Goal: Information Seeking & Learning: Learn about a topic

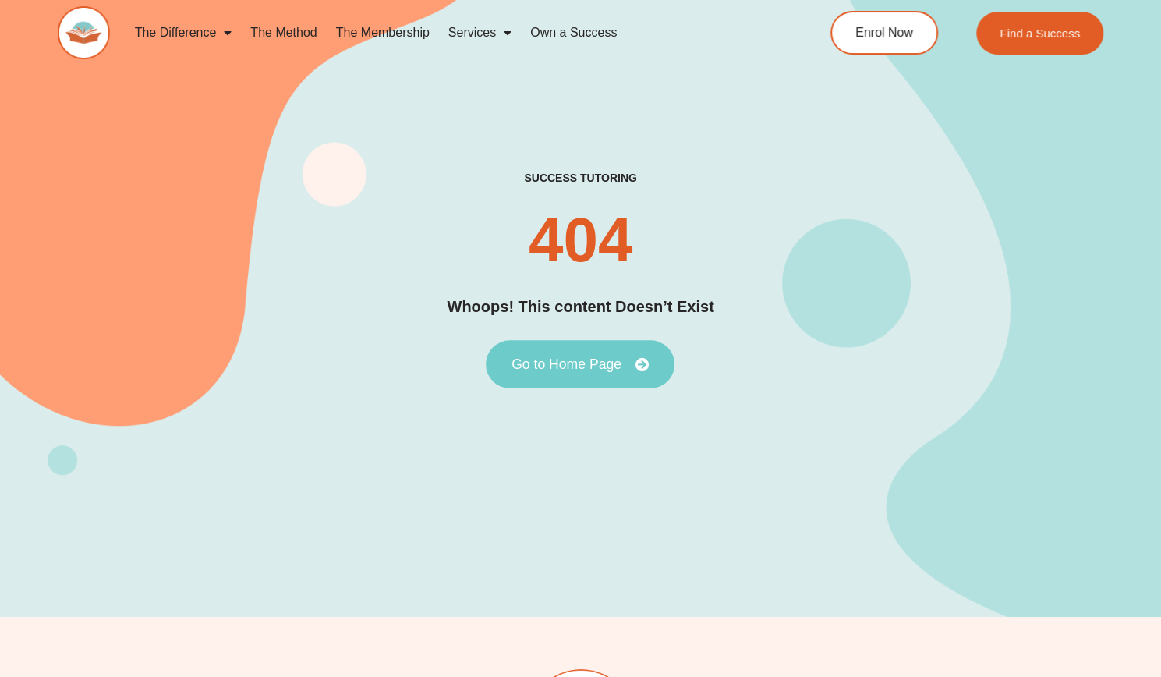
click at [590, 364] on span "Go to Home Page" at bounding box center [566, 364] width 110 height 14
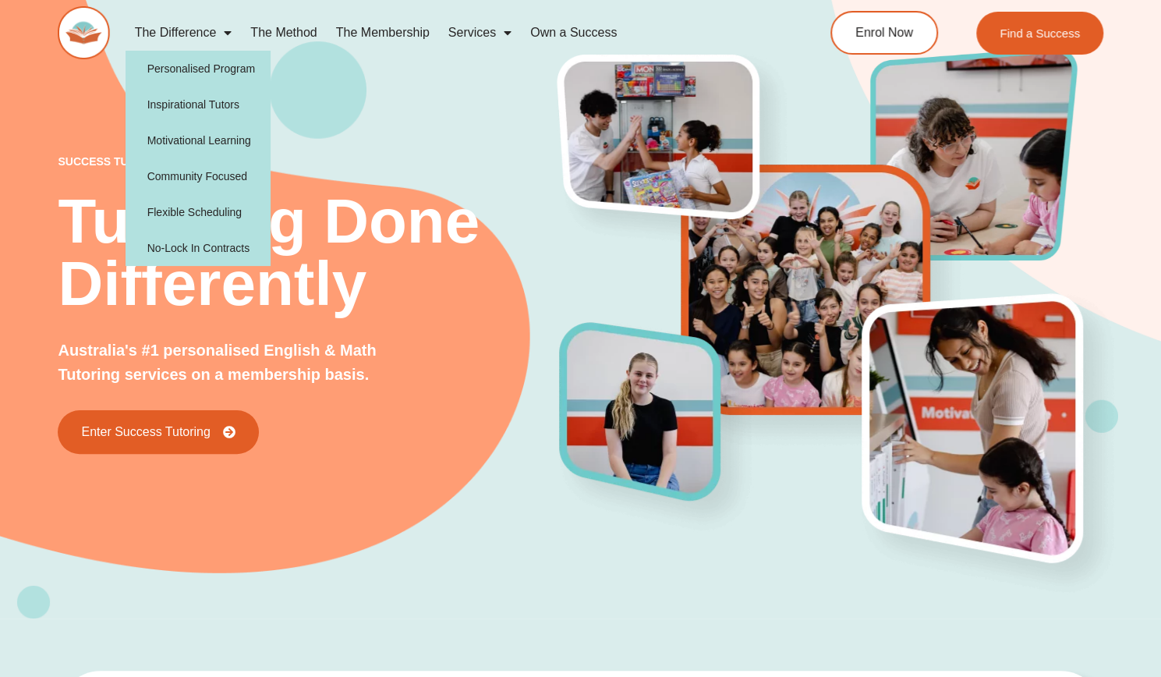
click at [218, 40] on span "Menu" at bounding box center [224, 33] width 16 height 28
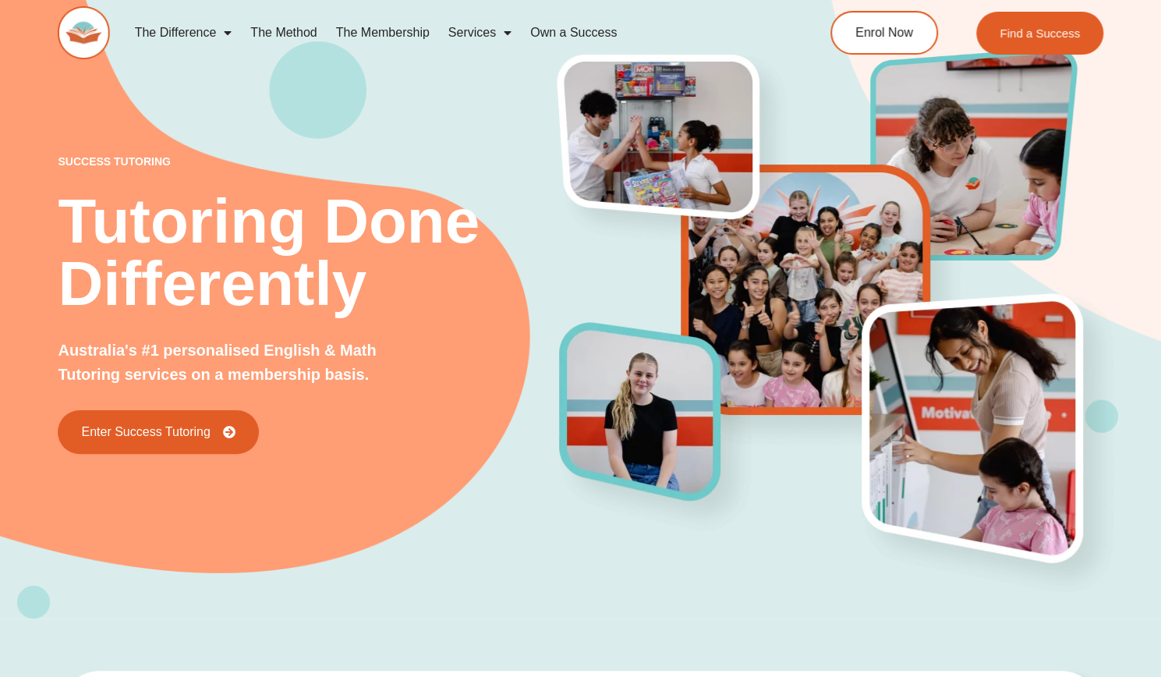
click at [218, 40] on span "Menu" at bounding box center [224, 33] width 16 height 28
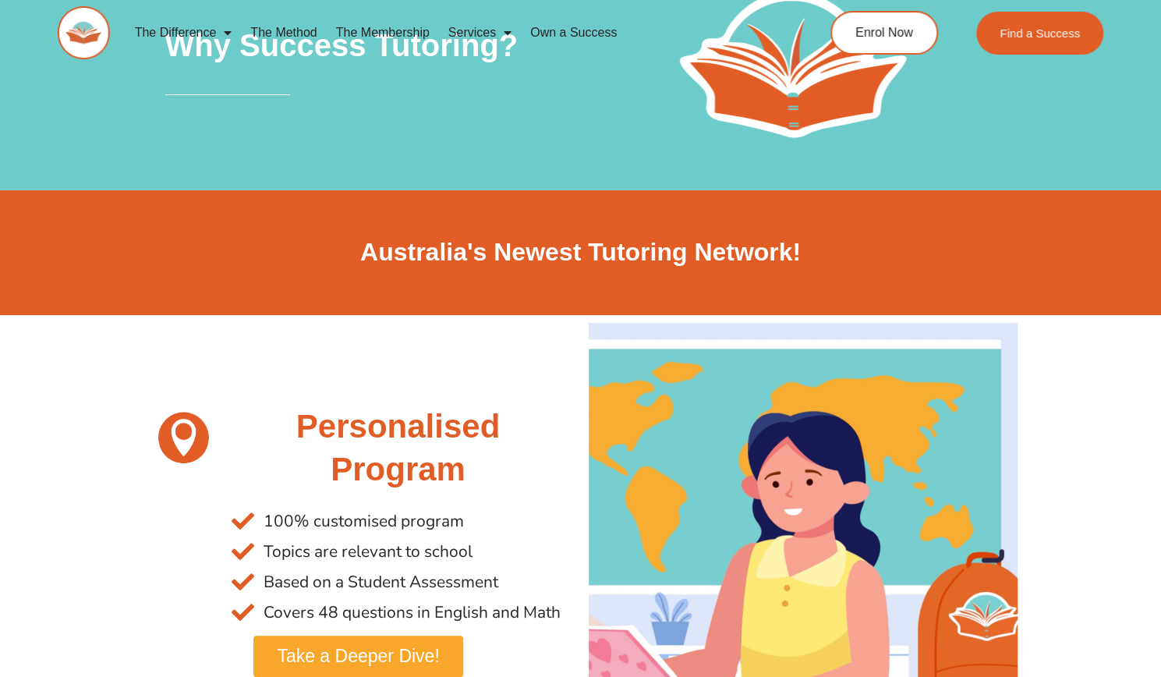
click at [278, 27] on link "The Method" at bounding box center [283, 33] width 85 height 36
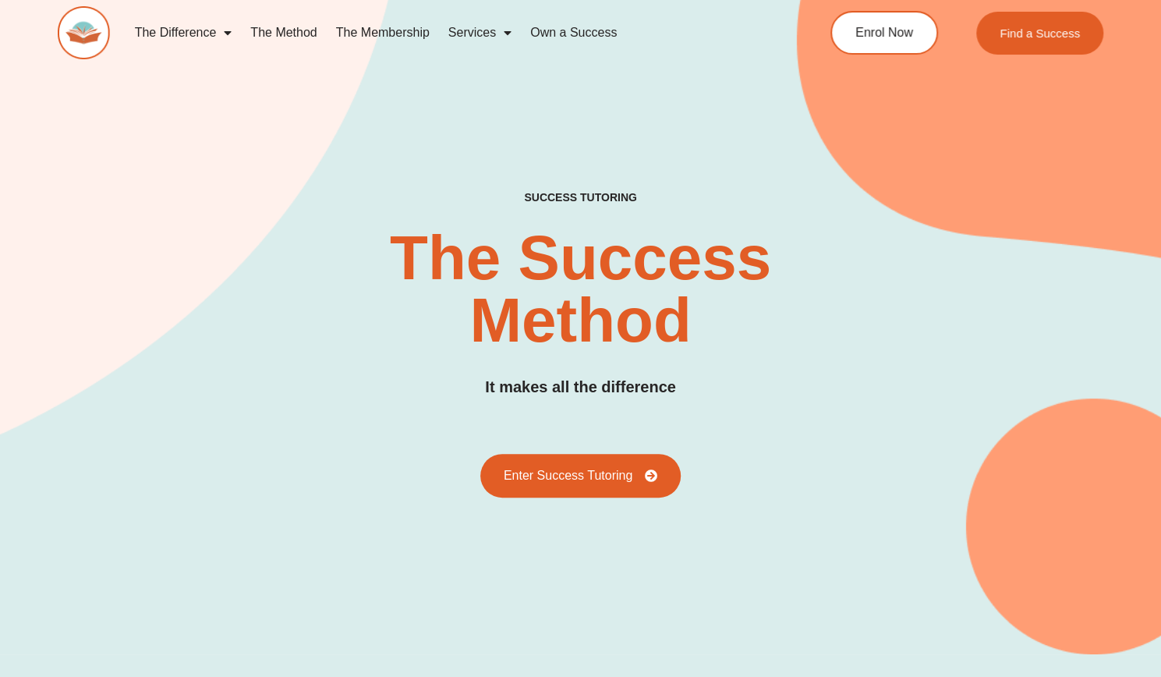
click at [371, 29] on link "The Membership" at bounding box center [383, 33] width 112 height 36
